Goal: Information Seeking & Learning: Learn about a topic

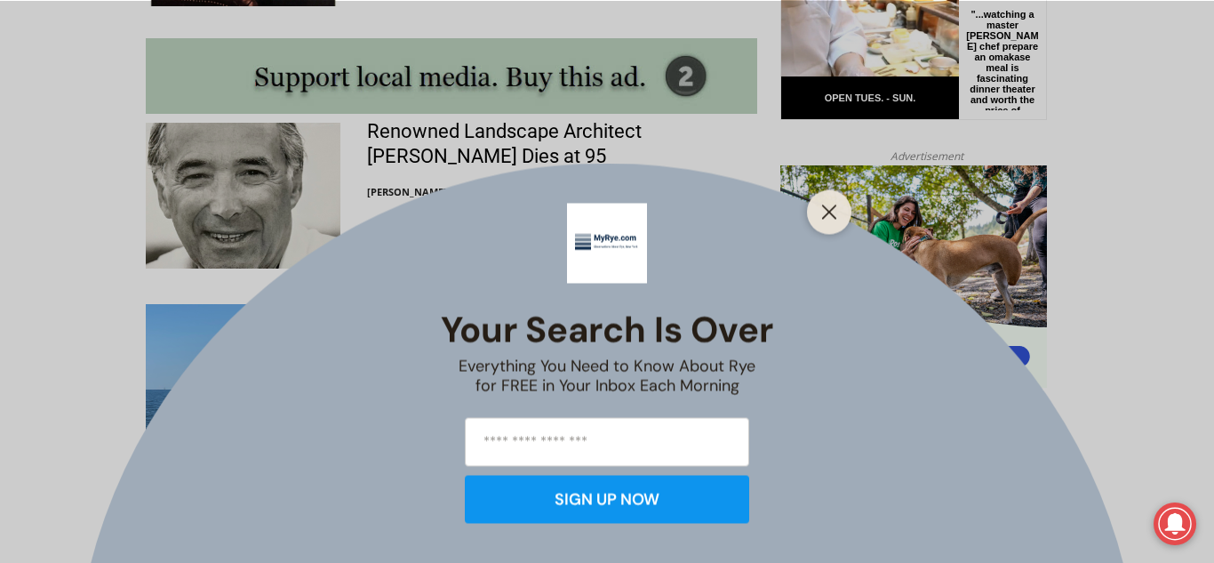
scroll to position [1576, 0]
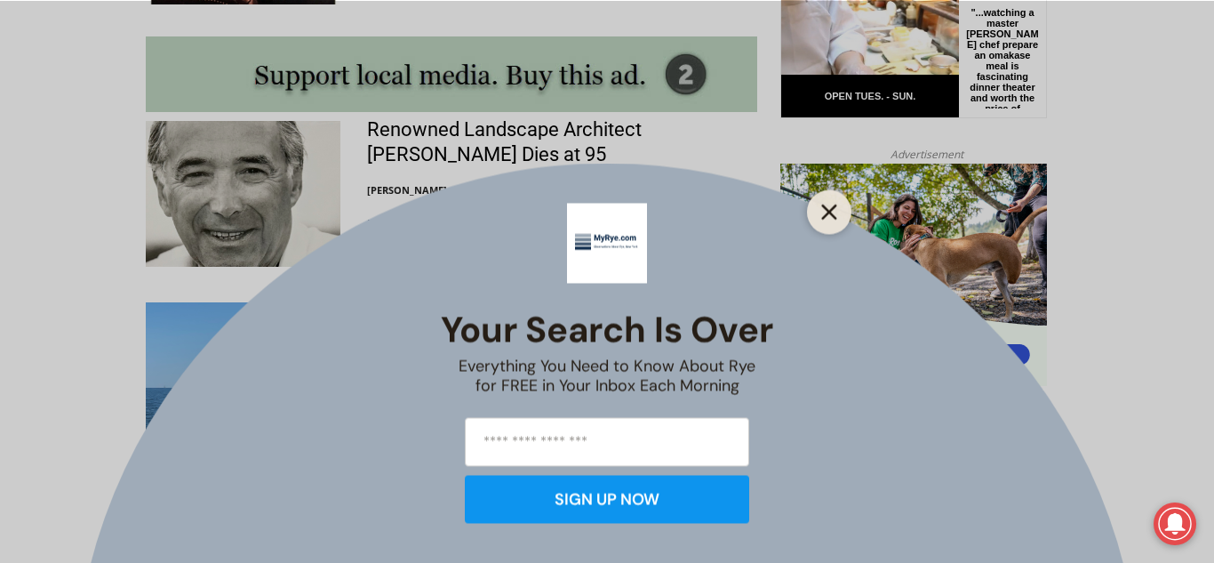
click at [835, 208] on icon "Close" at bounding box center [829, 212] width 16 height 16
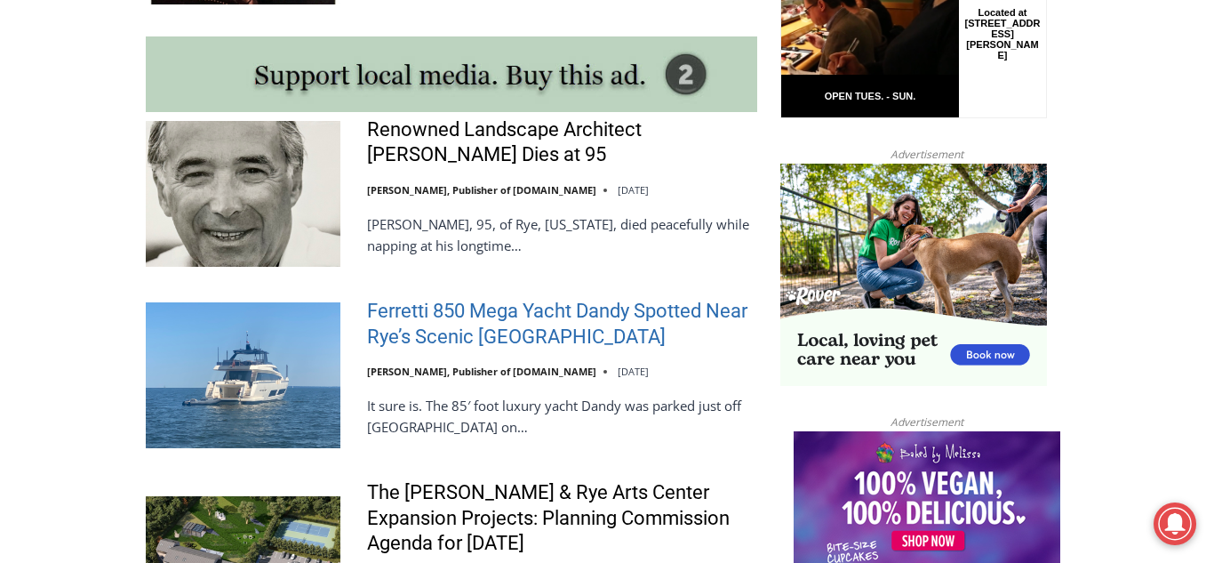
click at [508, 303] on link "Ferretti 850 Mega Yacht Dandy Spotted Near Rye’s Scenic Parsonage Point" at bounding box center [562, 324] width 390 height 51
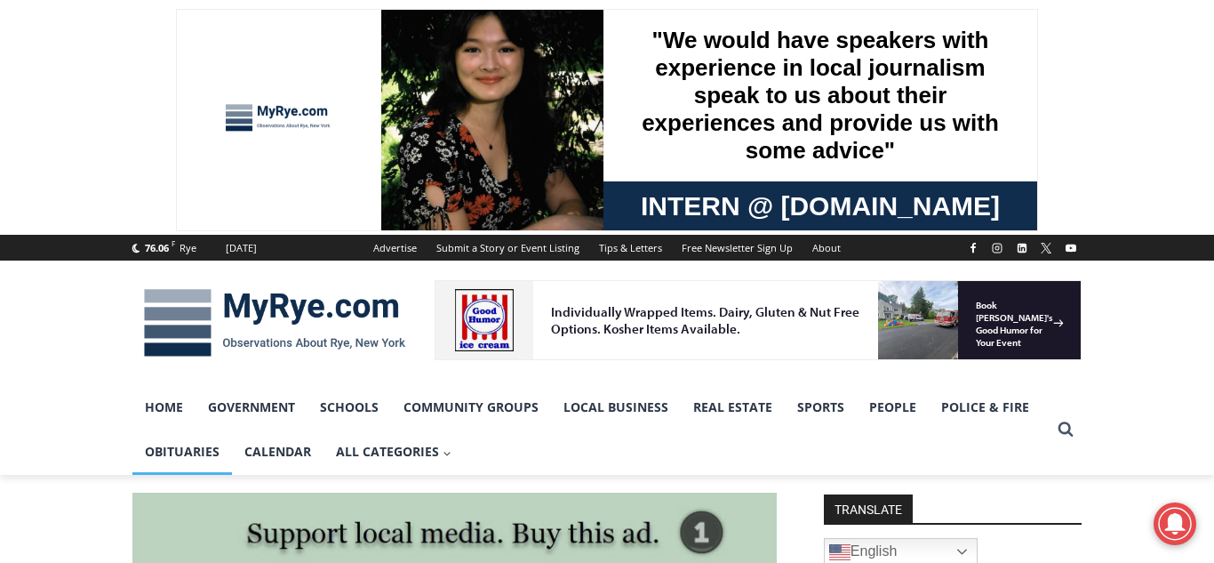
click at [191, 457] on link "Obituaries" at bounding box center [182, 451] width 100 height 44
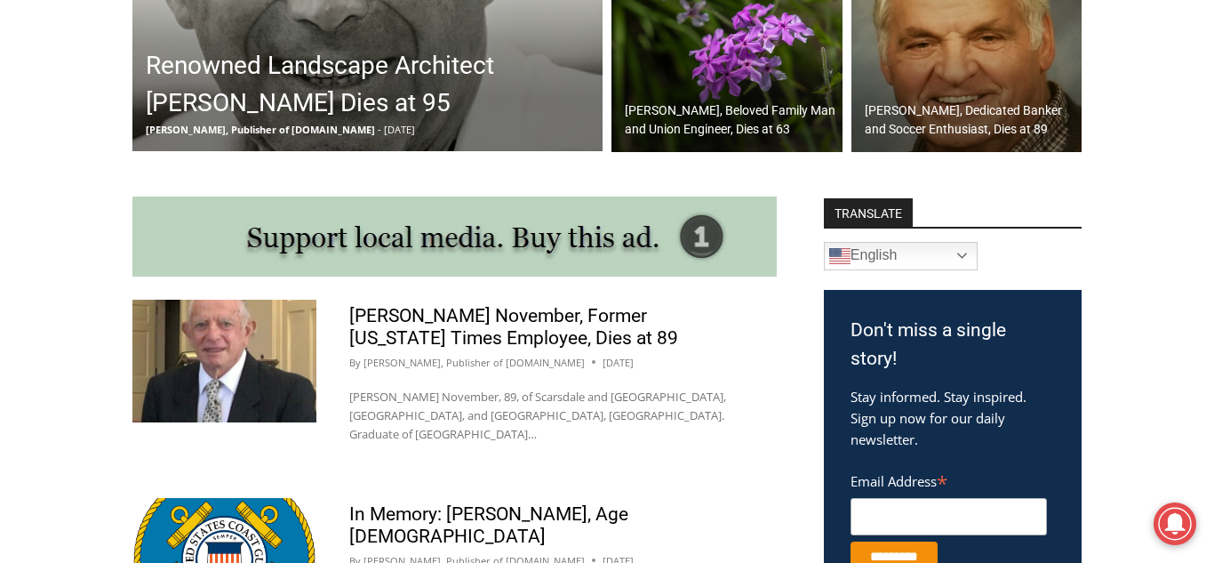
scroll to position [788, 0]
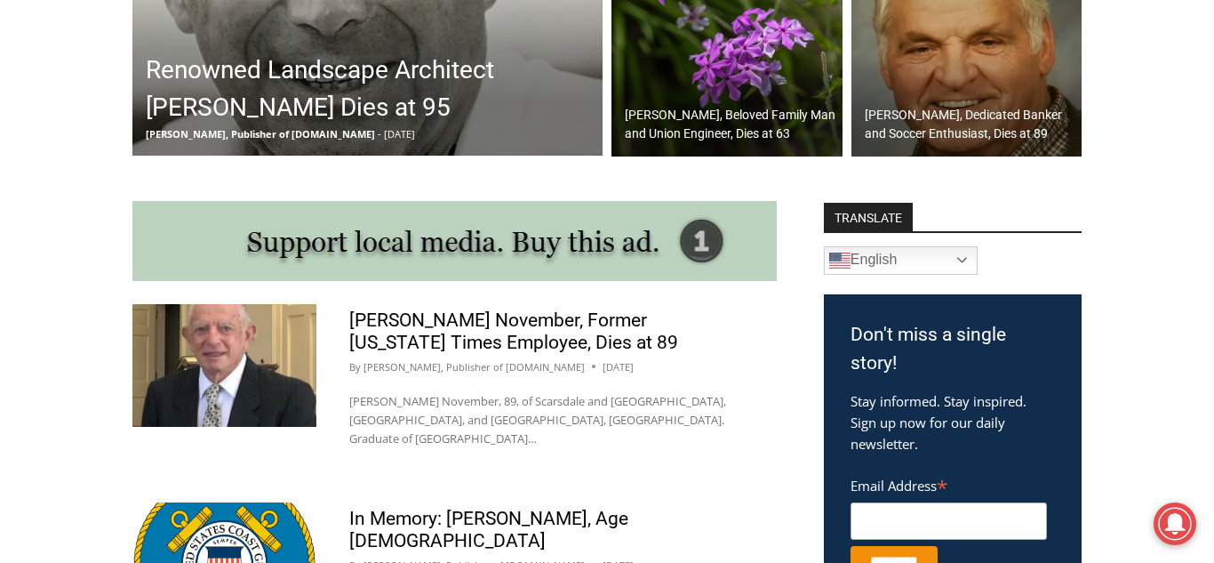
click at [252, 109] on h2 "Renowned Landscape Architect [PERSON_NAME] Dies at 95" at bounding box center [372, 89] width 452 height 75
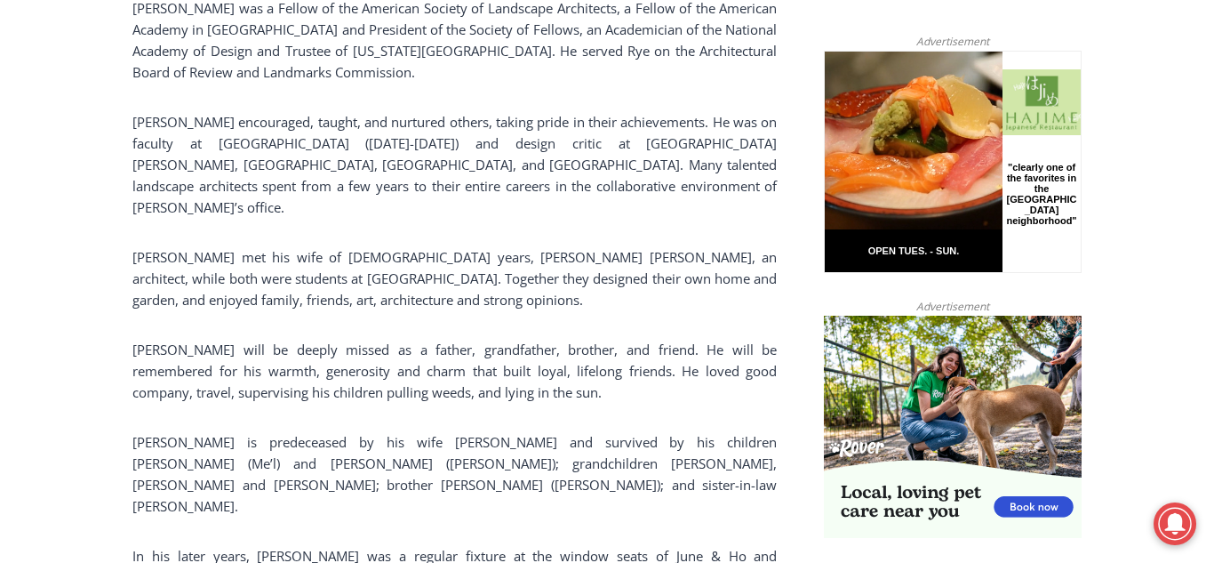
scroll to position [1174, 0]
